Goal: Navigation & Orientation: Understand site structure

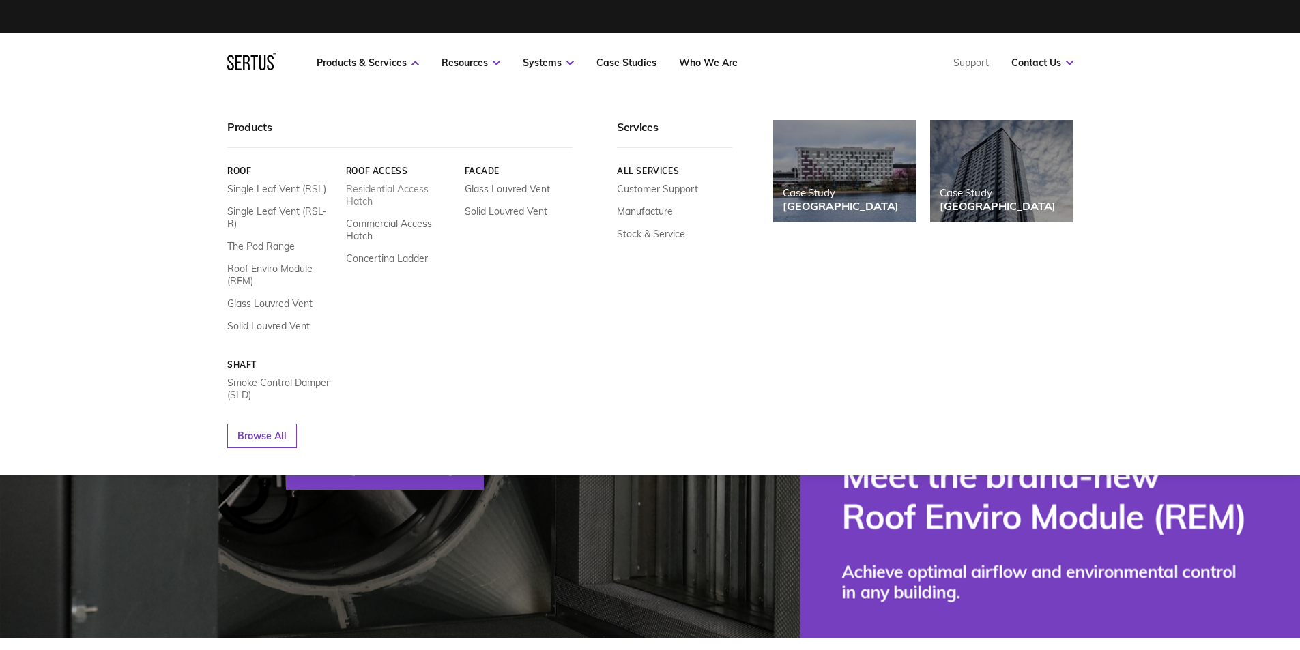
click at [358, 186] on link "Residential Access Hatch" at bounding box center [399, 195] width 108 height 25
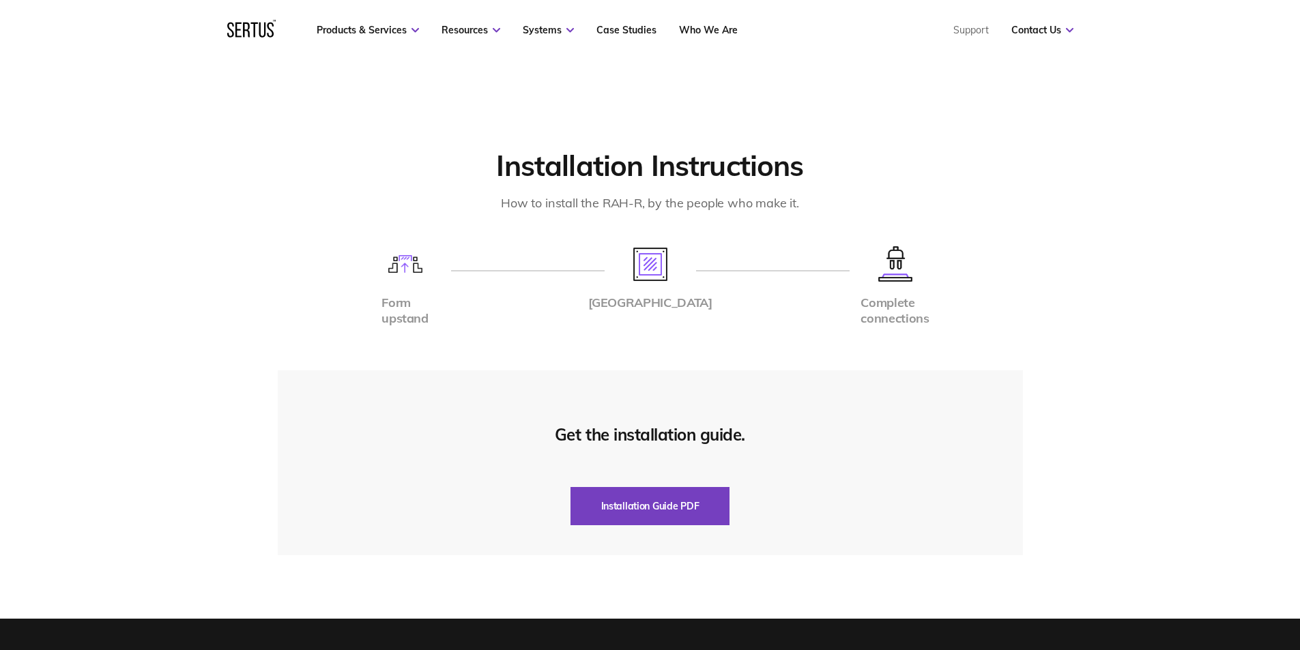
scroll to position [2863, 0]
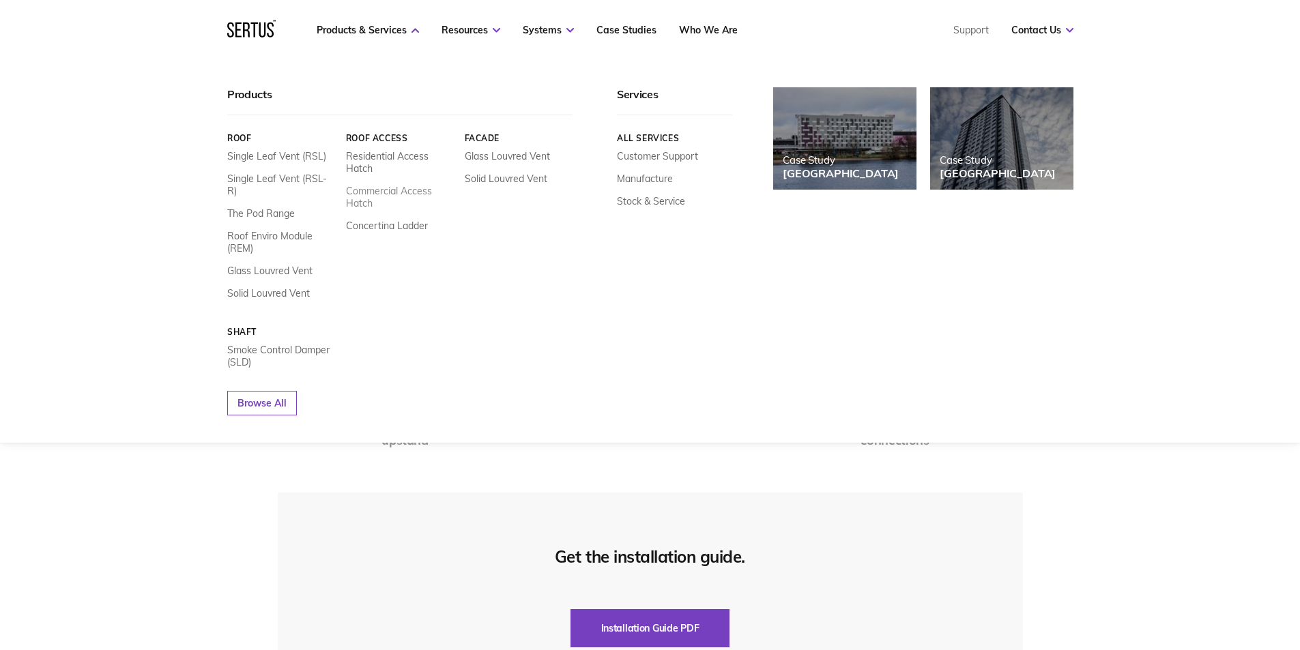
click at [386, 192] on link "Commercial Access Hatch" at bounding box center [399, 197] width 108 height 25
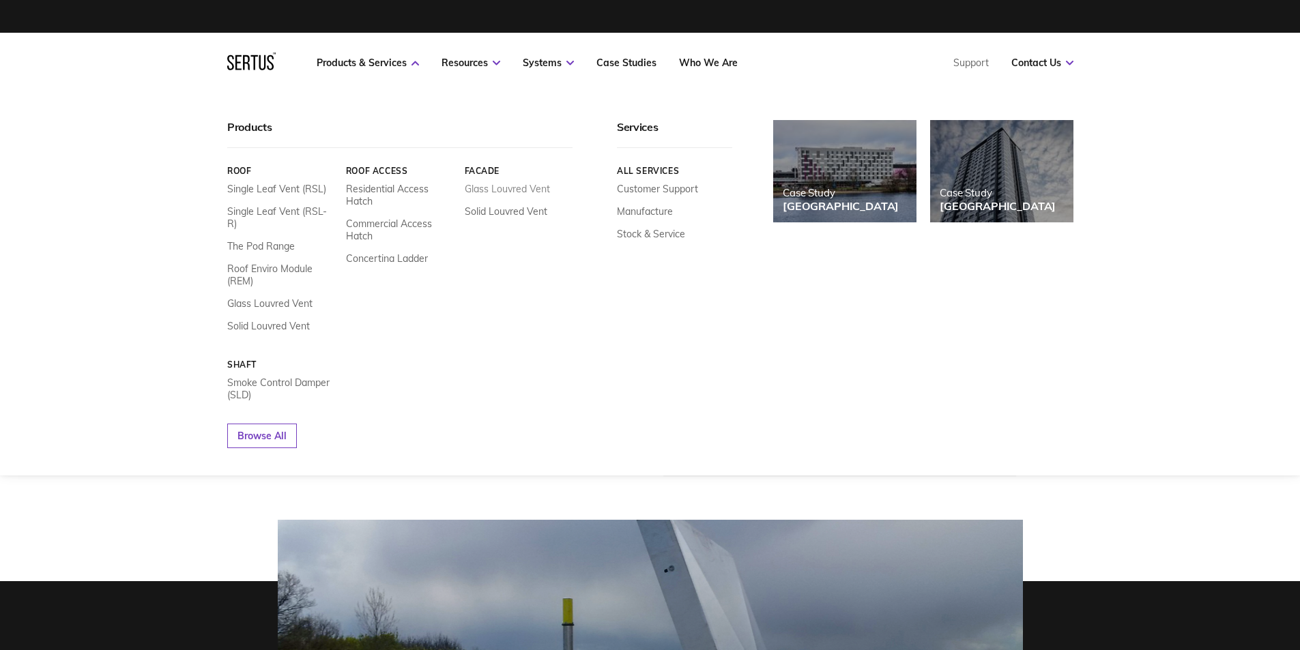
click at [474, 187] on link "Glass Louvred Vent" at bounding box center [506, 189] width 85 height 12
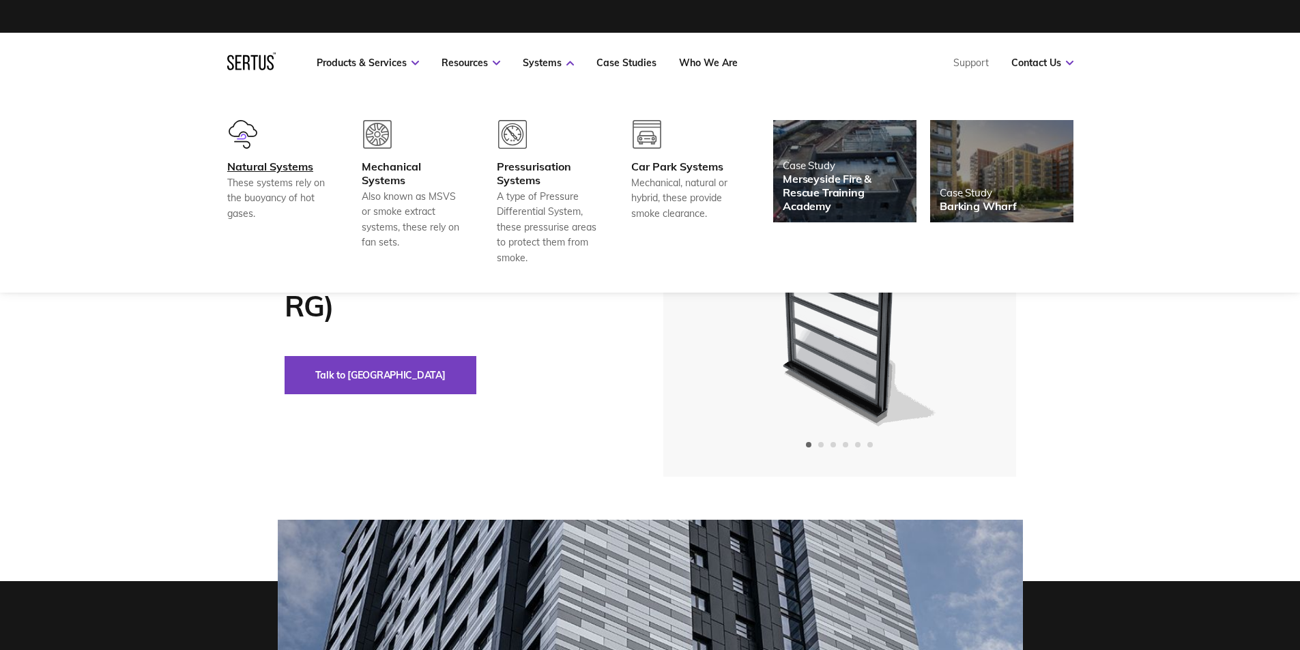
click at [269, 169] on div "Natural Systems" at bounding box center [277, 167] width 101 height 14
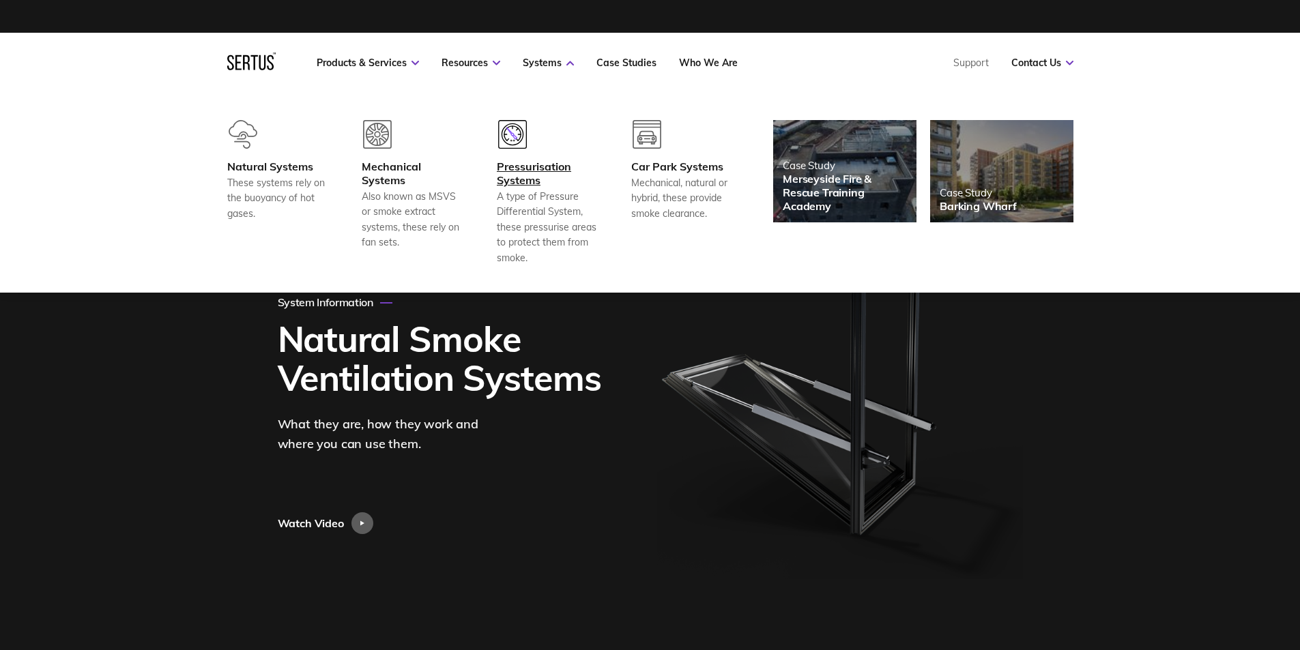
click at [527, 168] on div "Pressurisation Systems" at bounding box center [547, 173] width 101 height 27
click at [686, 171] on div "Car Park Systems" at bounding box center [681, 167] width 101 height 14
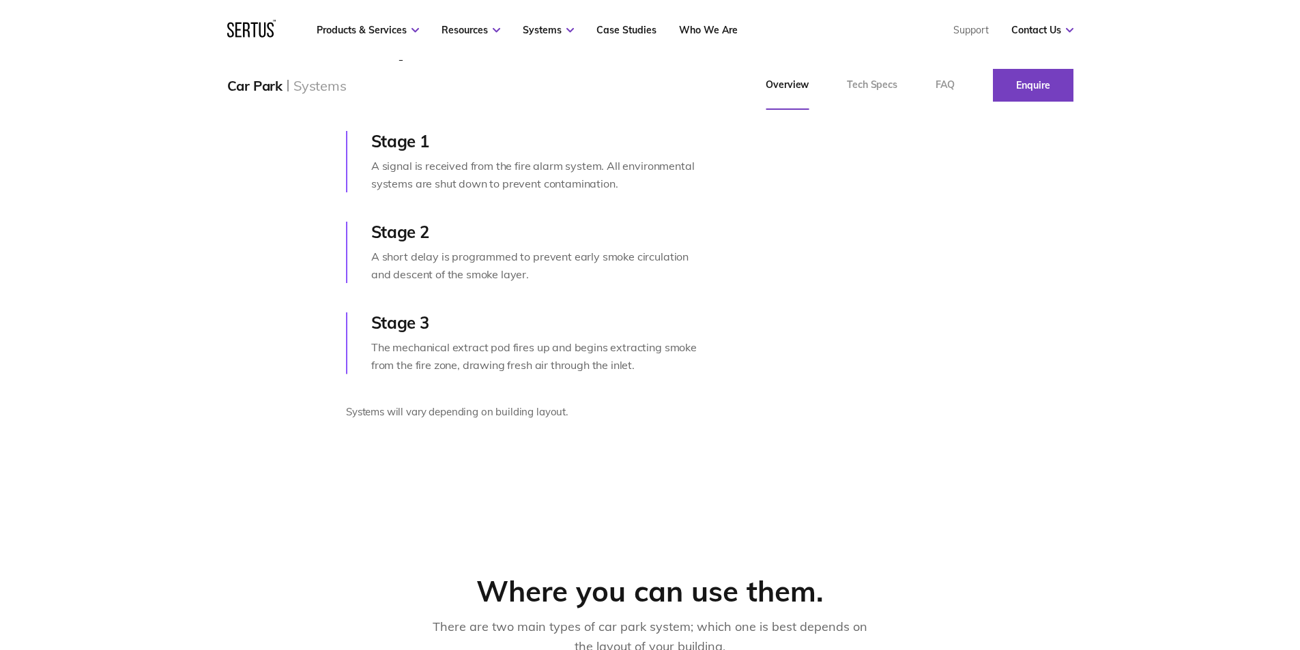
scroll to position [656, 0]
